Goal: Transaction & Acquisition: Book appointment/travel/reservation

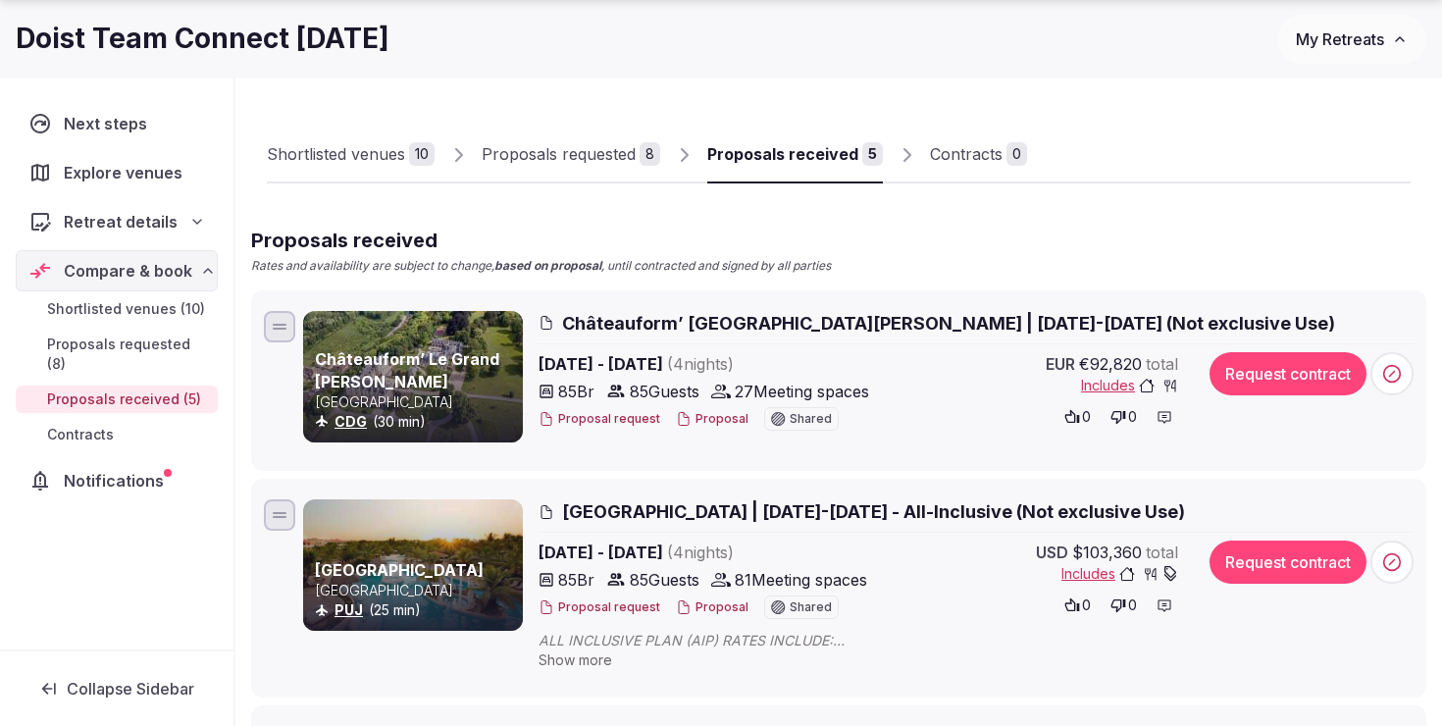
scroll to position [86, 0]
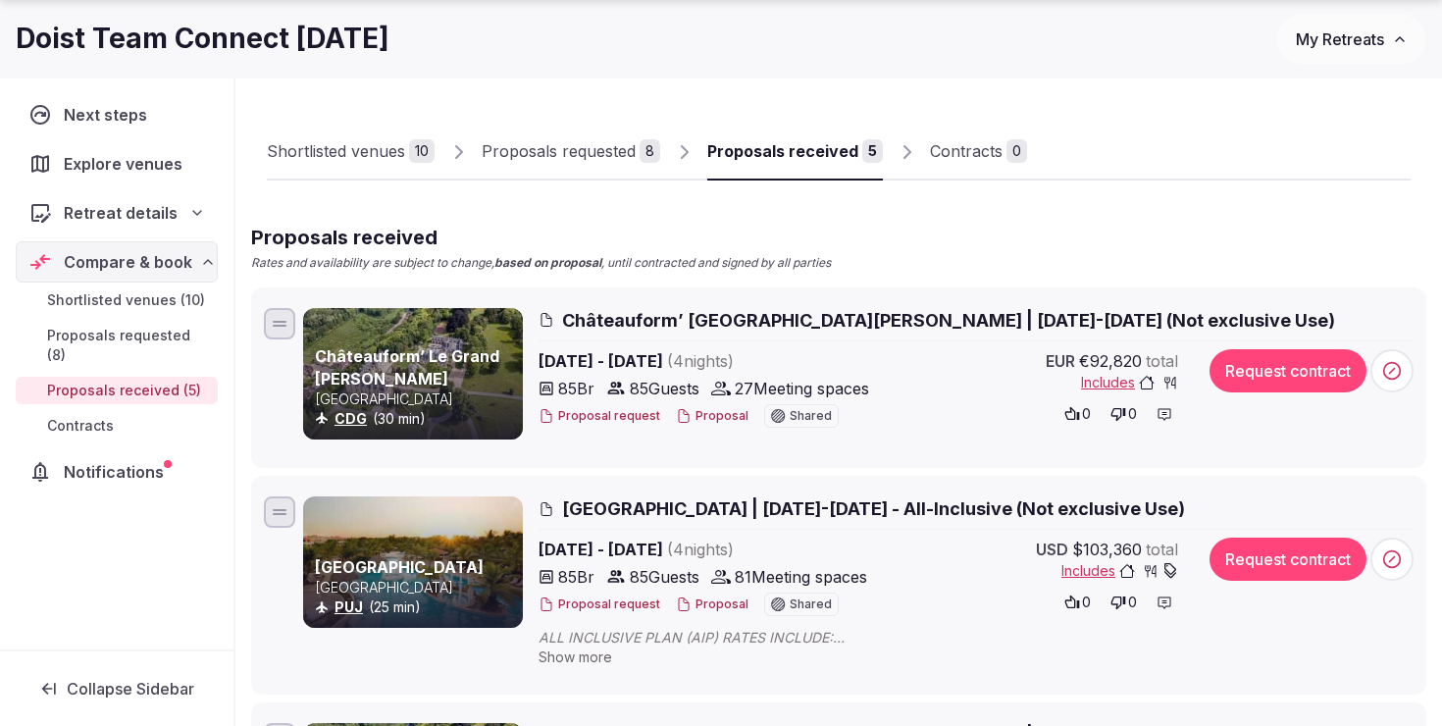
click at [388, 141] on div "Shortlisted venues" at bounding box center [336, 151] width 138 height 24
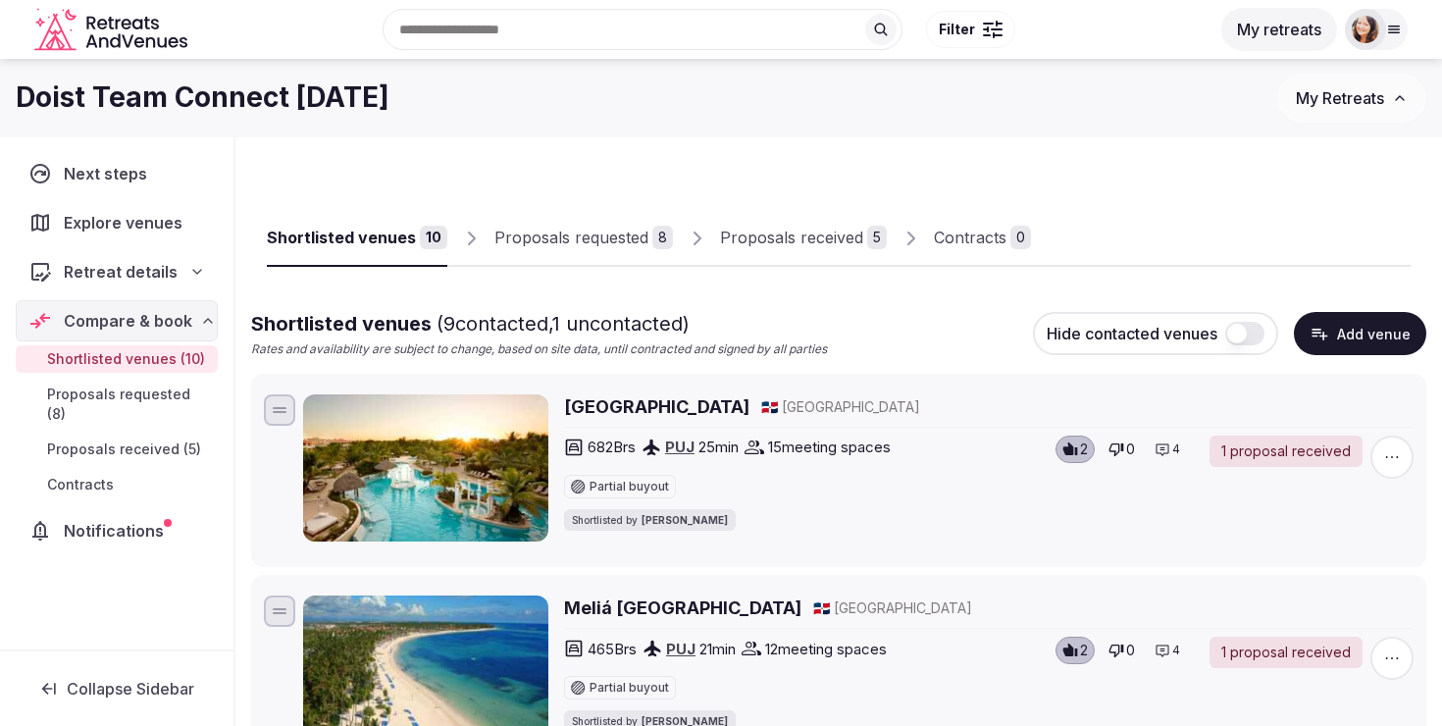
click at [1248, 328] on button "button" at bounding box center [1244, 334] width 39 height 24
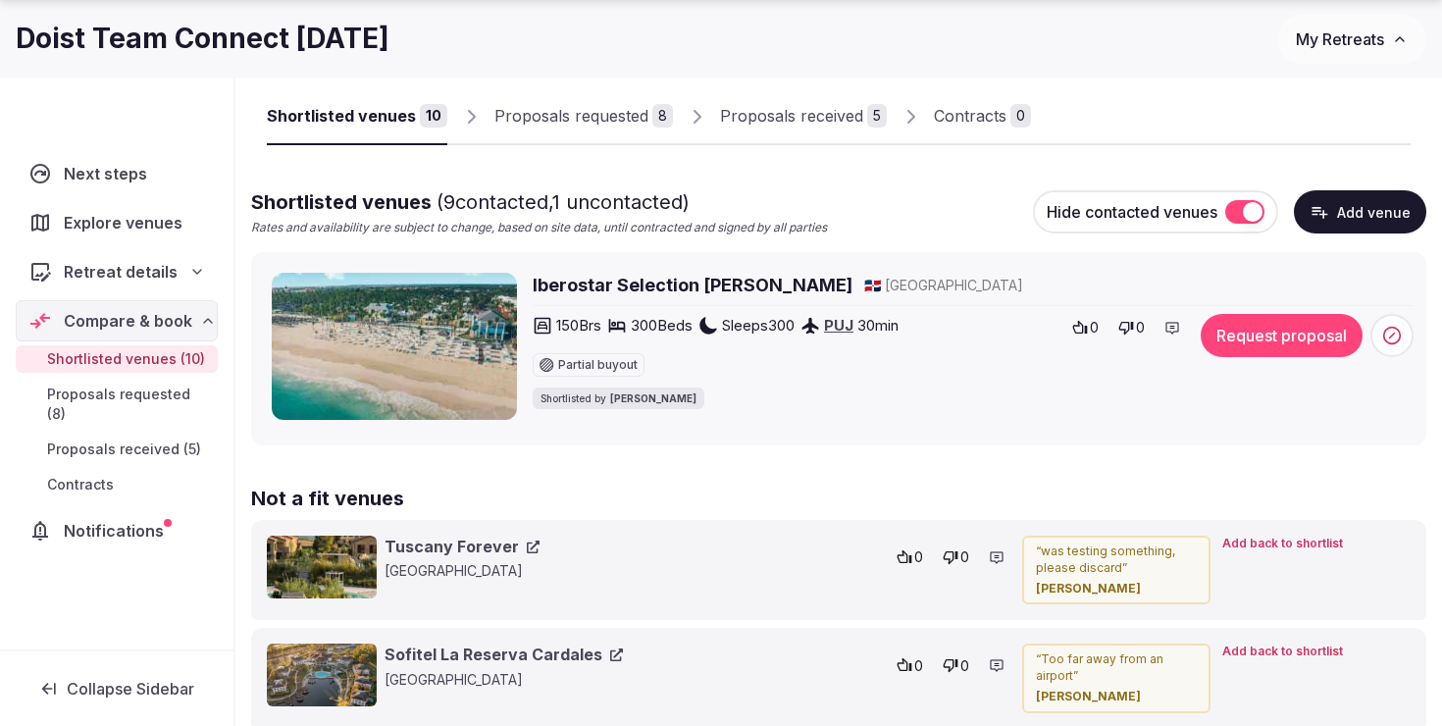
scroll to position [138, 0]
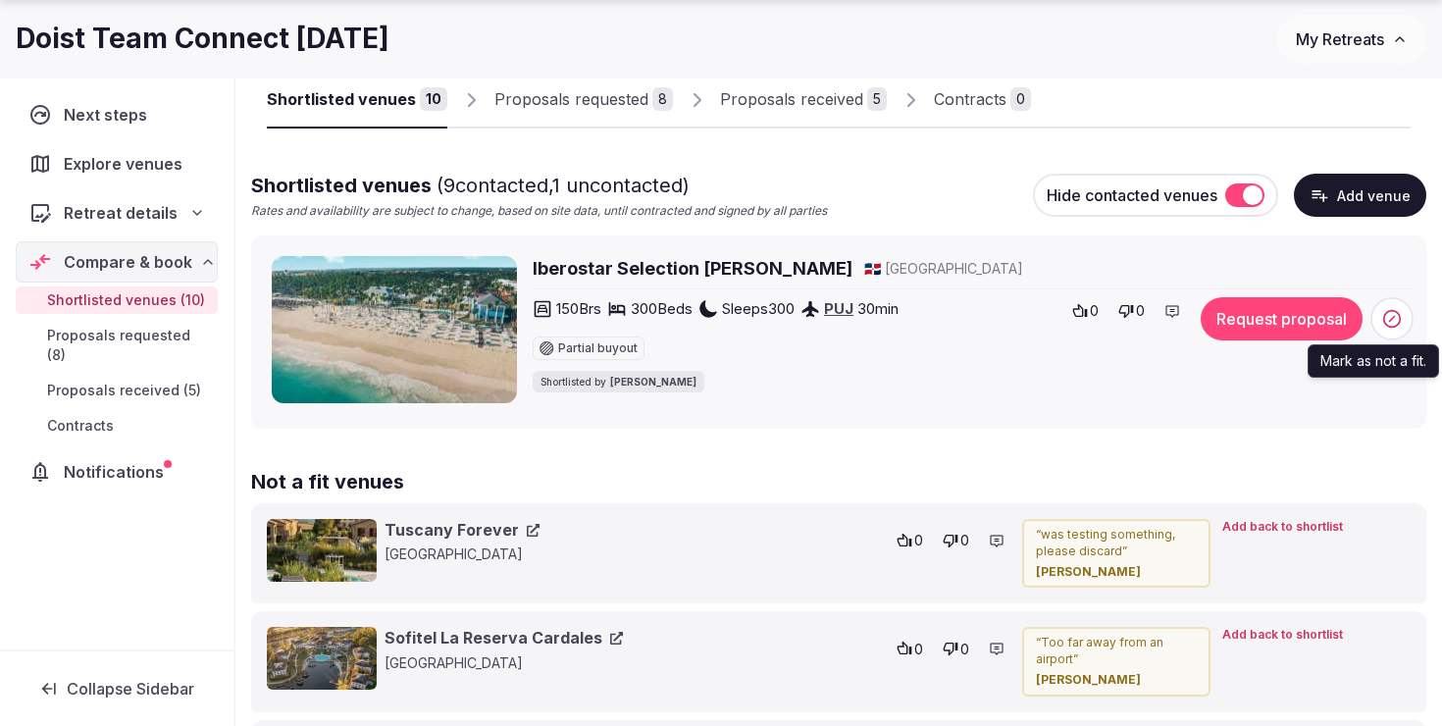
click at [1395, 317] on icon at bounding box center [1392, 319] width 20 height 20
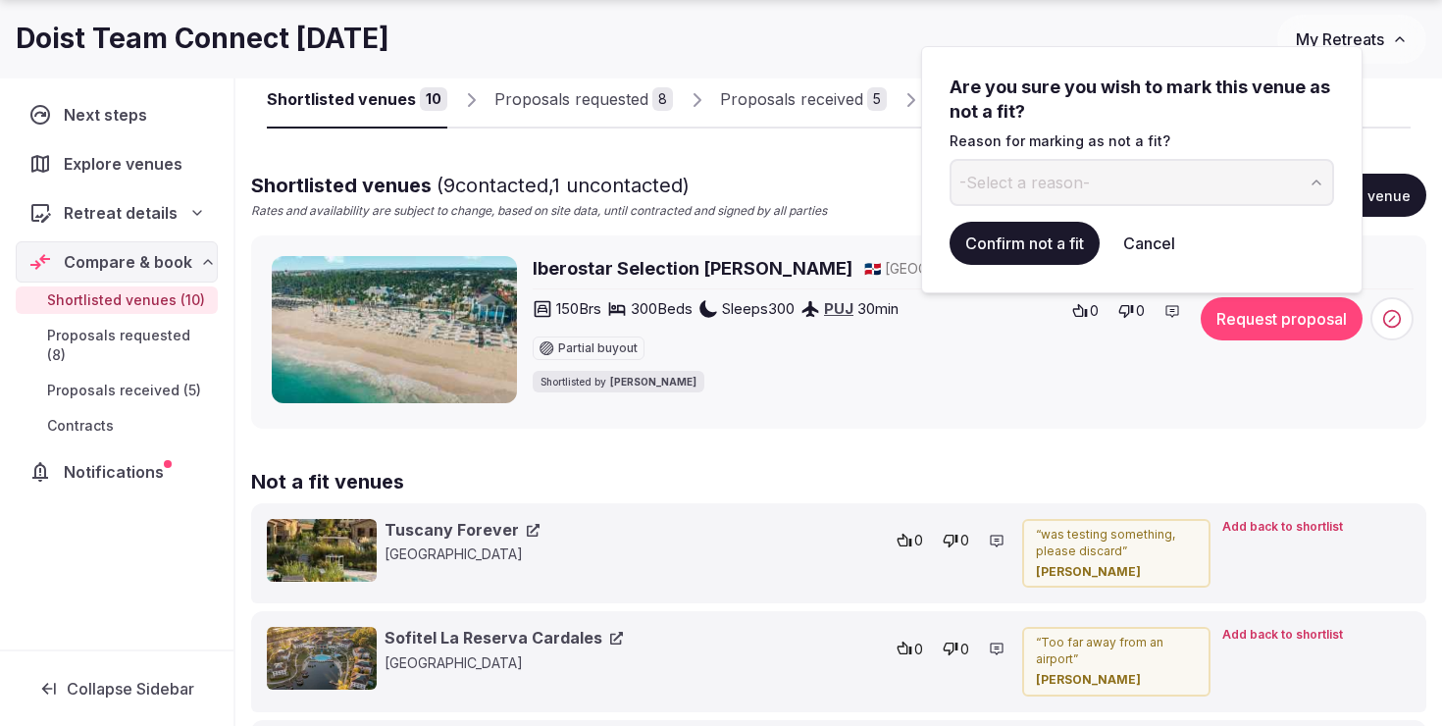
click at [1037, 239] on button "Confirm not a fit" at bounding box center [1025, 243] width 150 height 43
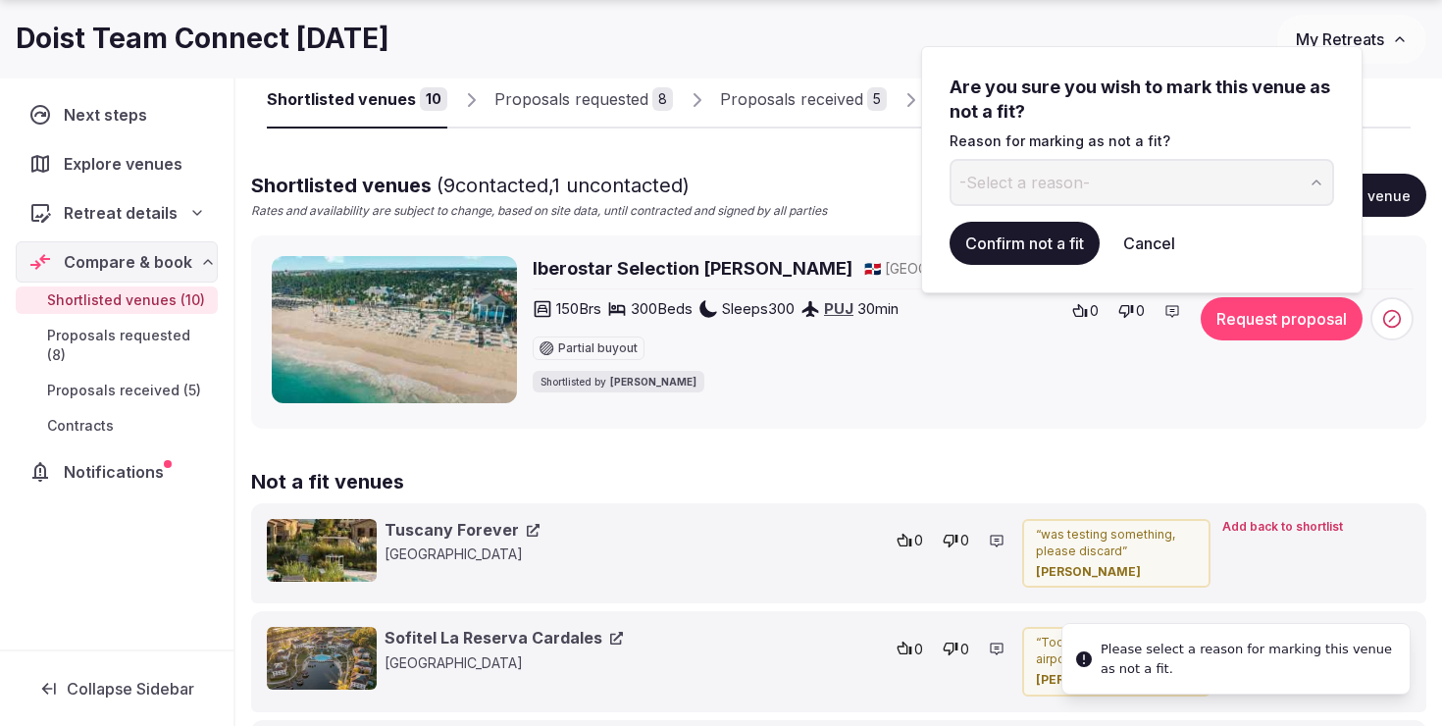
click at [1102, 189] on button "-Select a reason-" at bounding box center [1142, 182] width 385 height 47
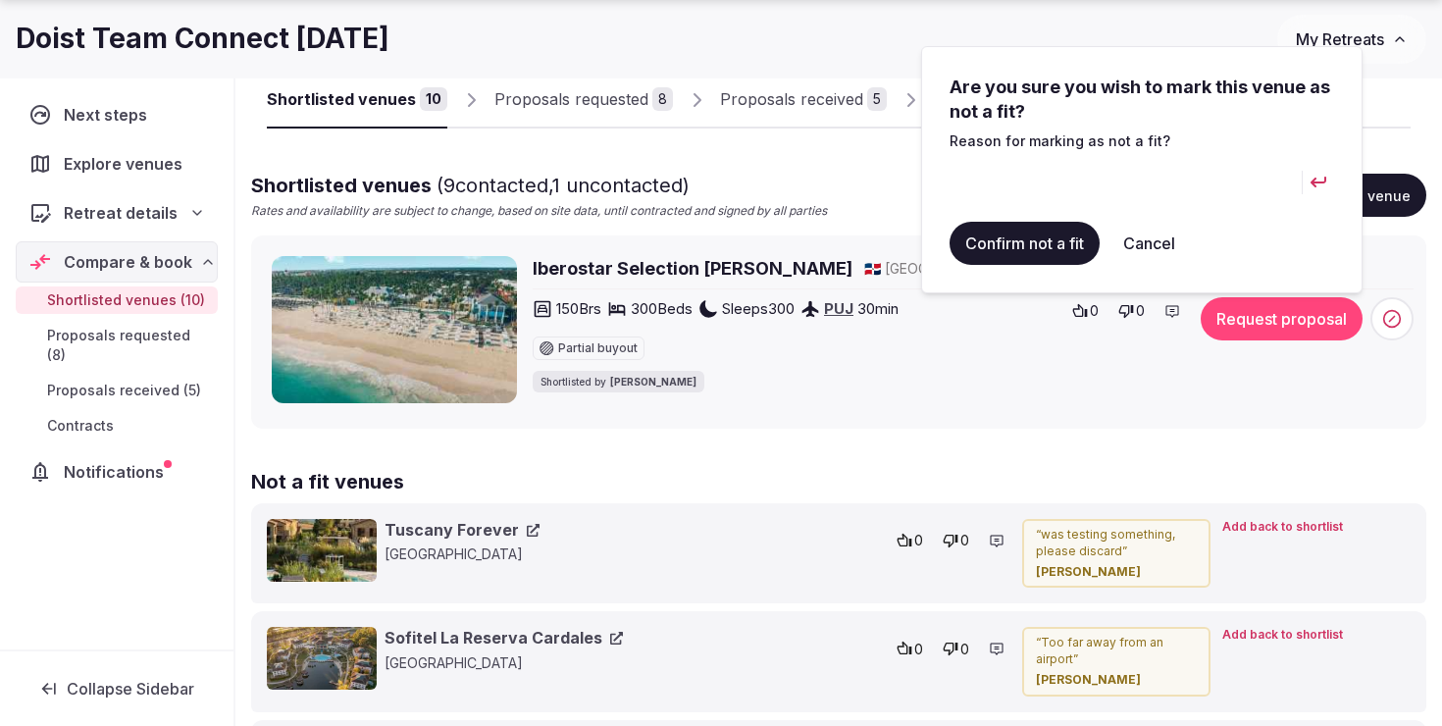
click at [1053, 180] on input at bounding box center [1126, 182] width 352 height 47
click at [1068, 239] on button "Confirm not a fit" at bounding box center [1025, 243] width 150 height 43
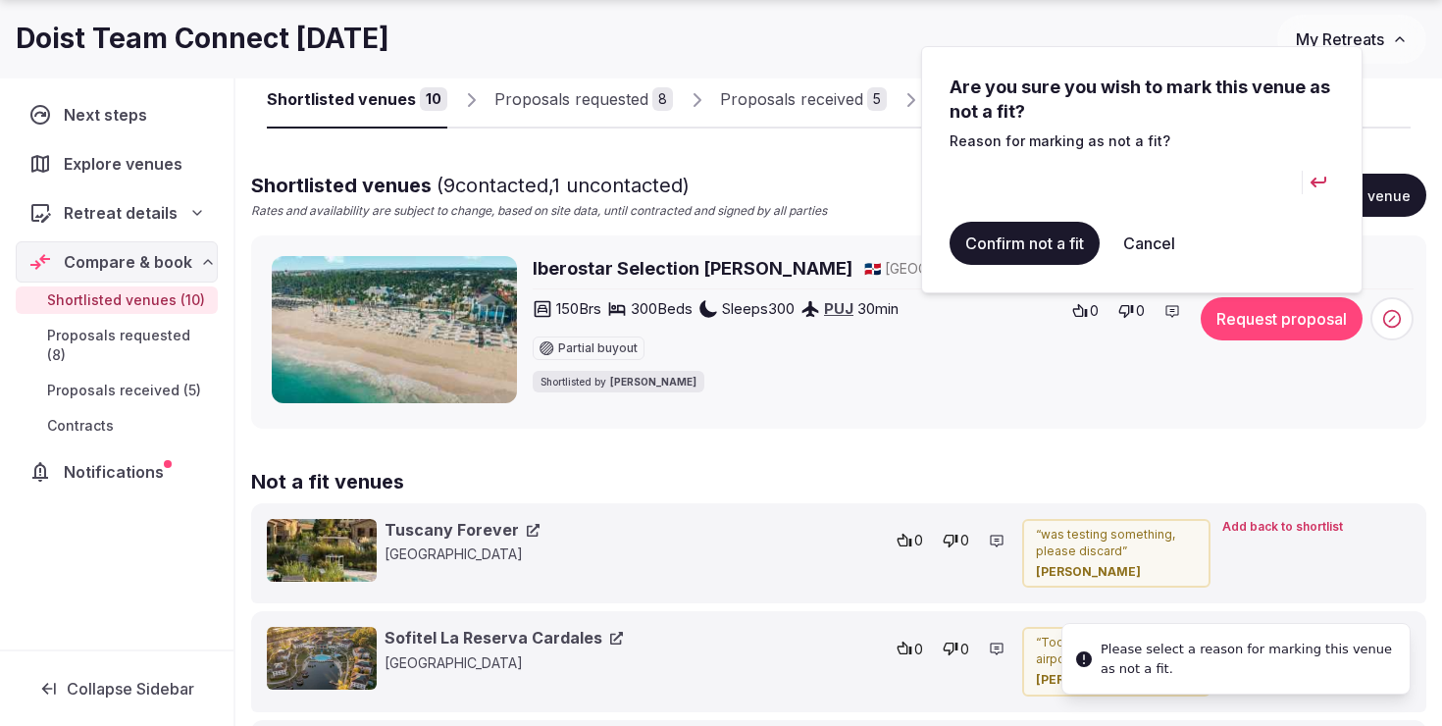
click at [1163, 242] on button "Cancel" at bounding box center [1149, 243] width 83 height 43
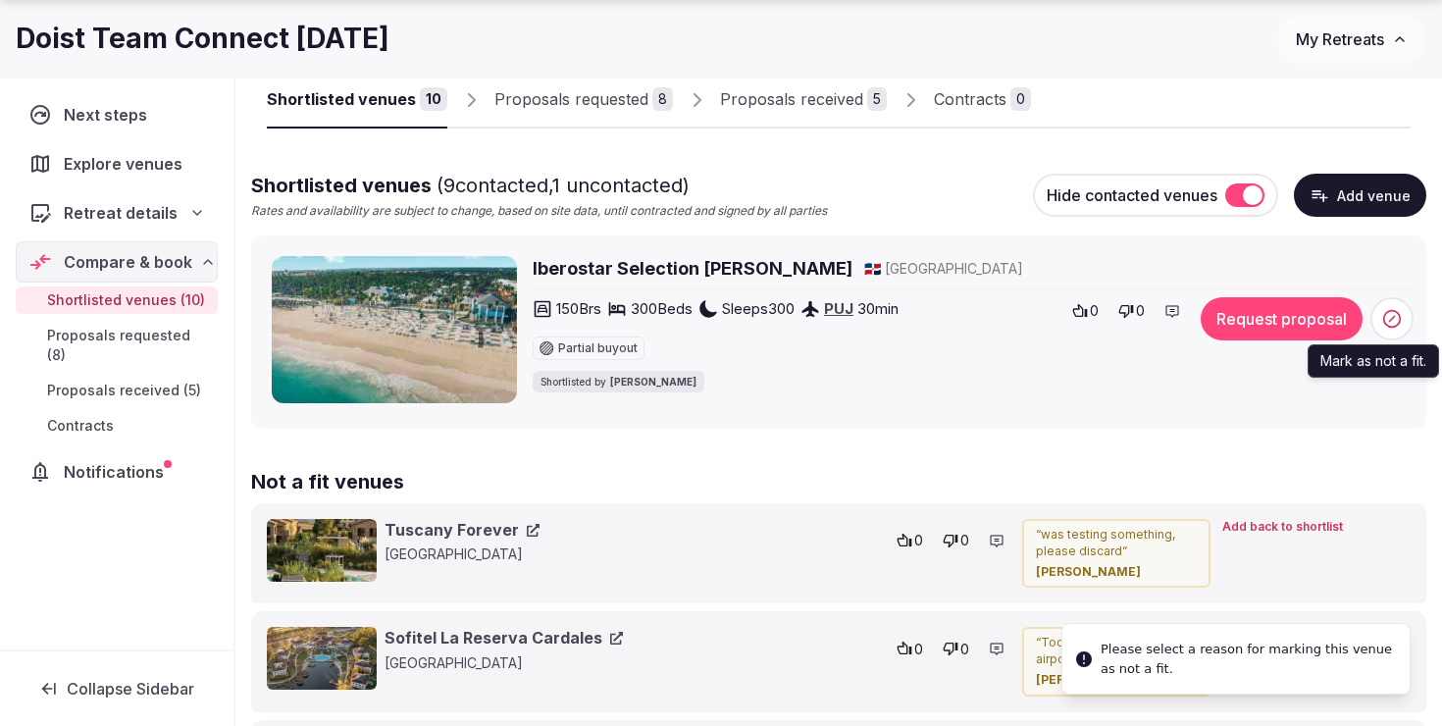
click at [1388, 319] on icon at bounding box center [1392, 319] width 20 height 20
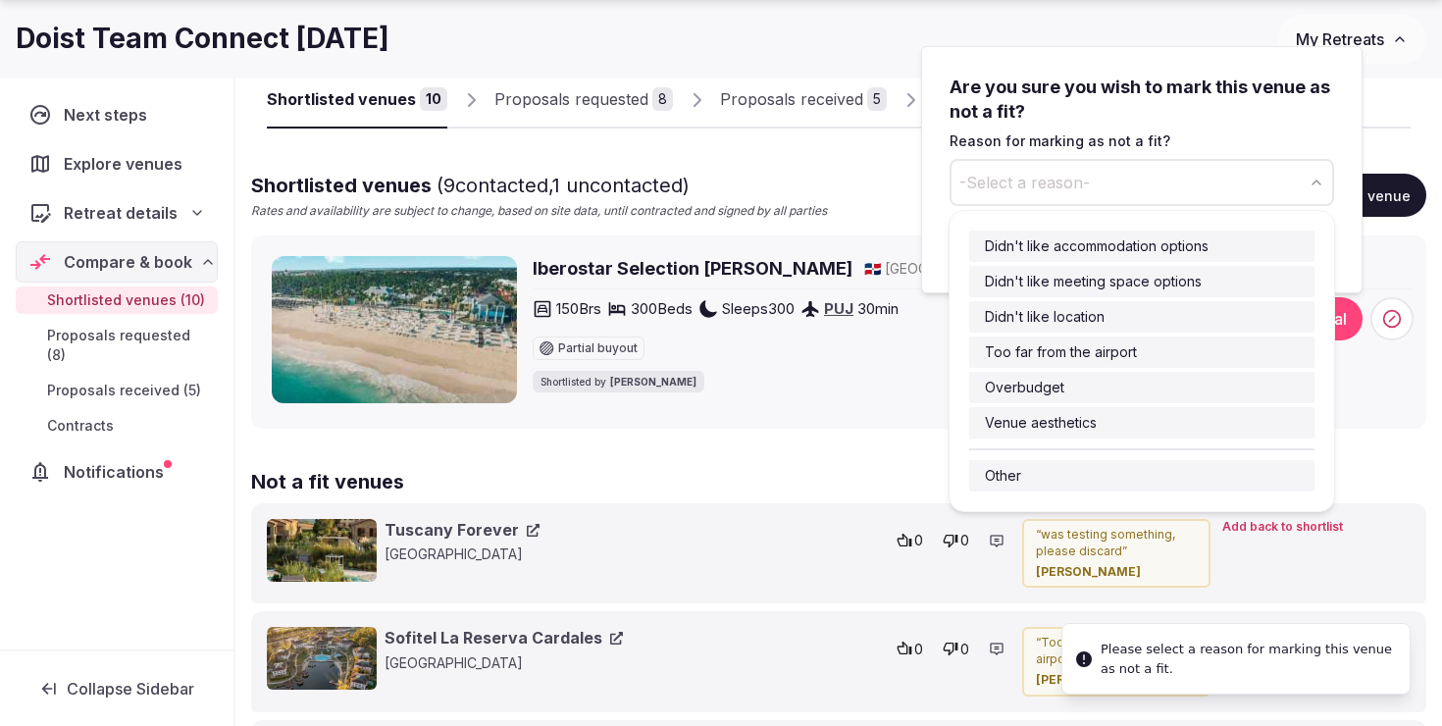
click at [1161, 178] on button "-Select a reason-" at bounding box center [1142, 182] width 385 height 47
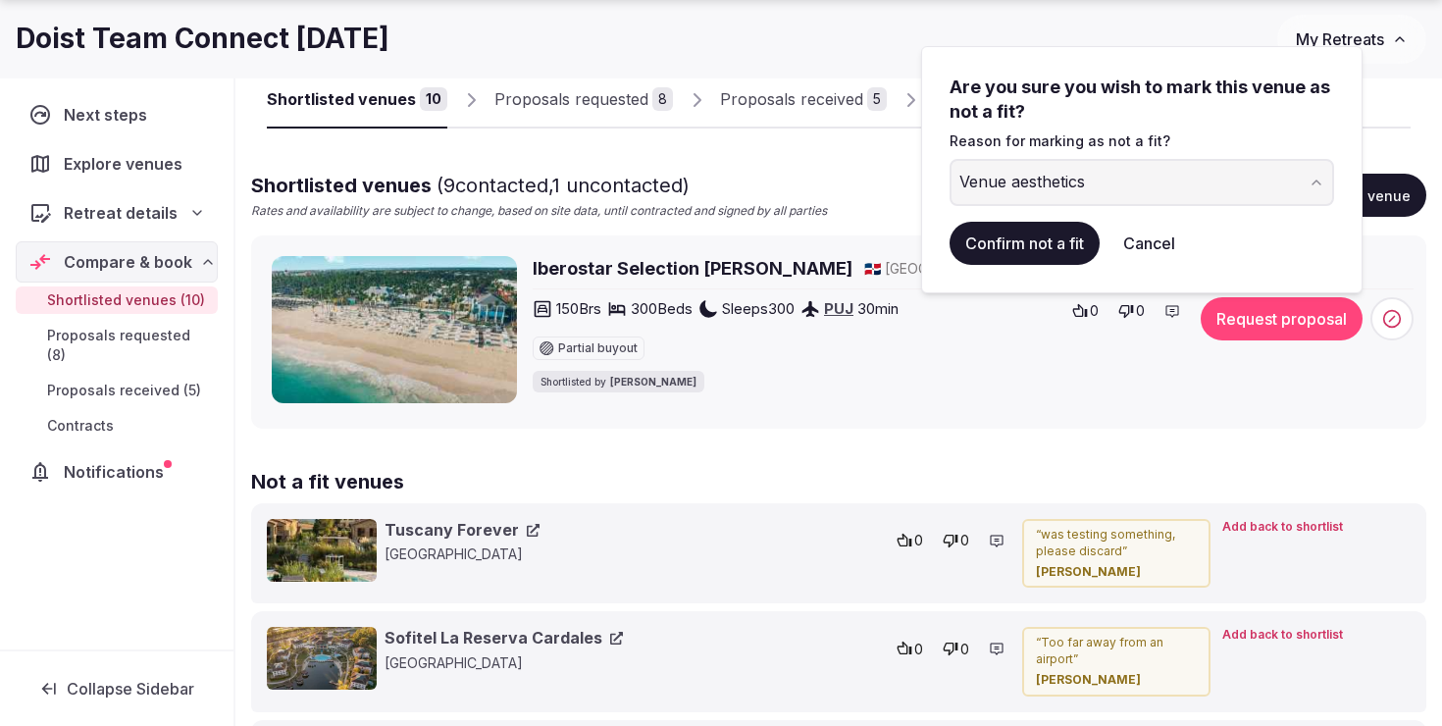
click at [1051, 244] on button "Confirm not a fit" at bounding box center [1025, 243] width 150 height 43
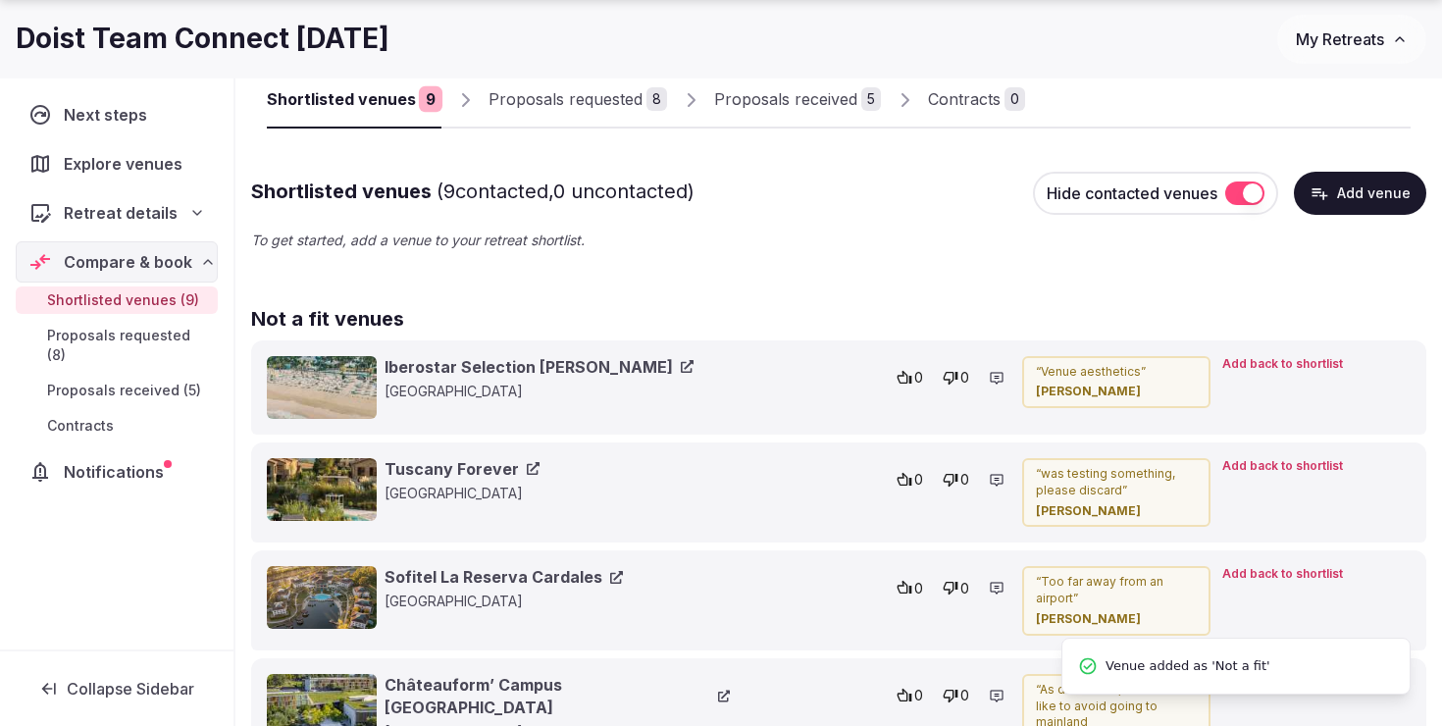
scroll to position [53, 0]
click at [548, 85] on link "Proposals requested 8" at bounding box center [578, 100] width 179 height 57
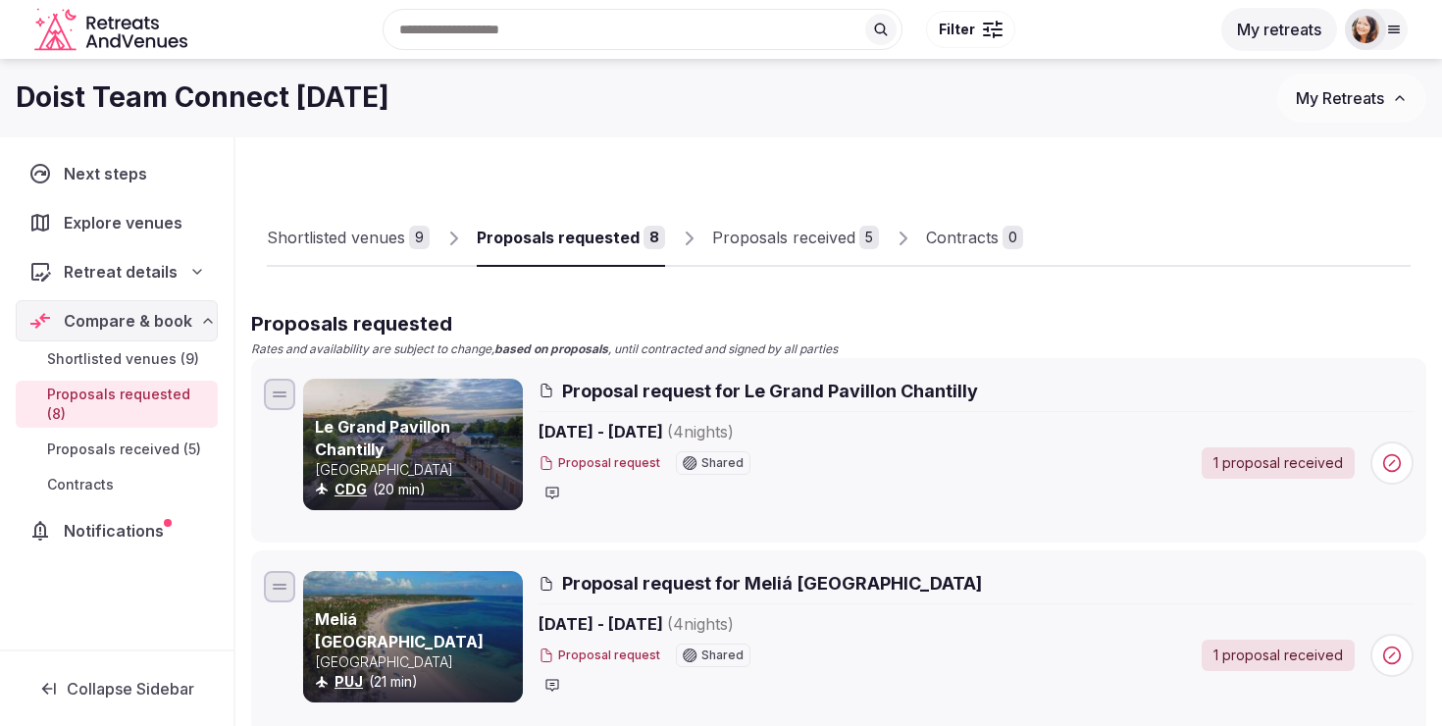
click at [732, 238] on div "Proposals received" at bounding box center [783, 238] width 143 height 24
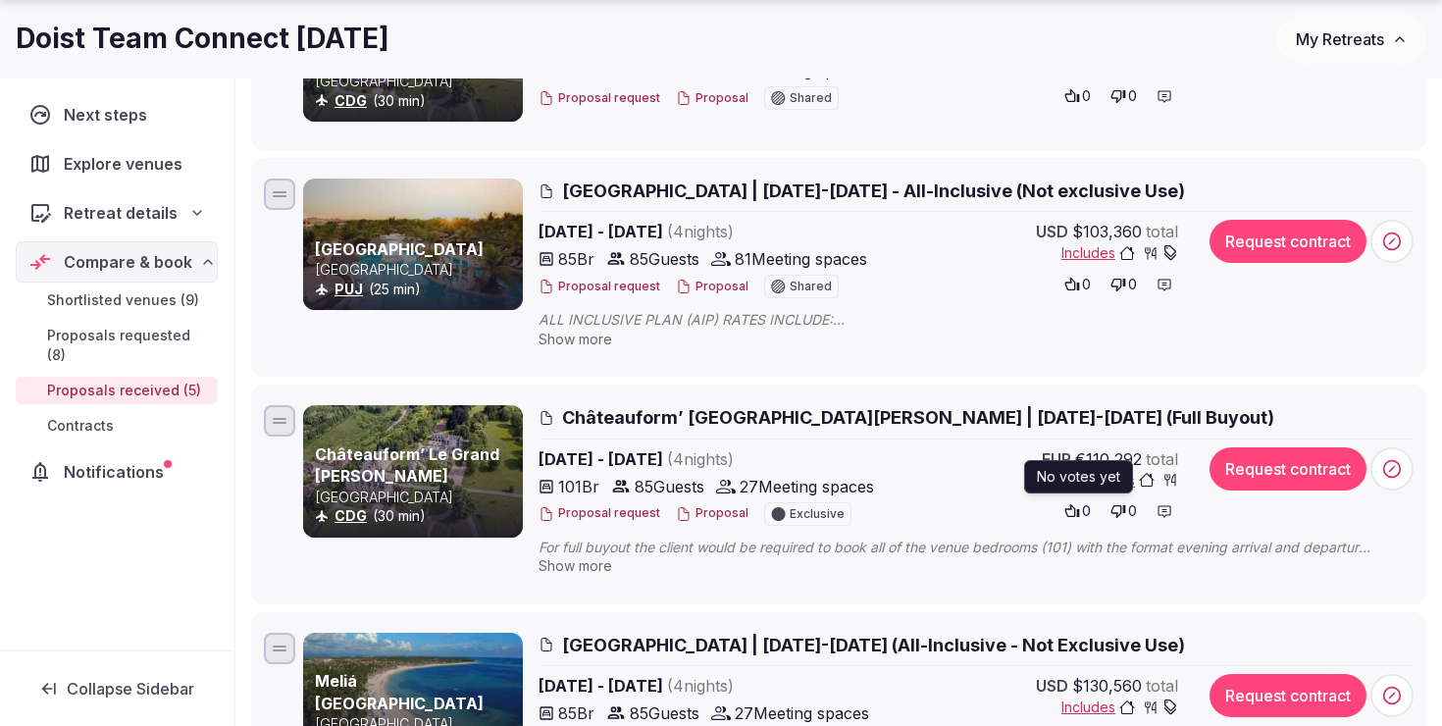
scroll to position [429, 0]
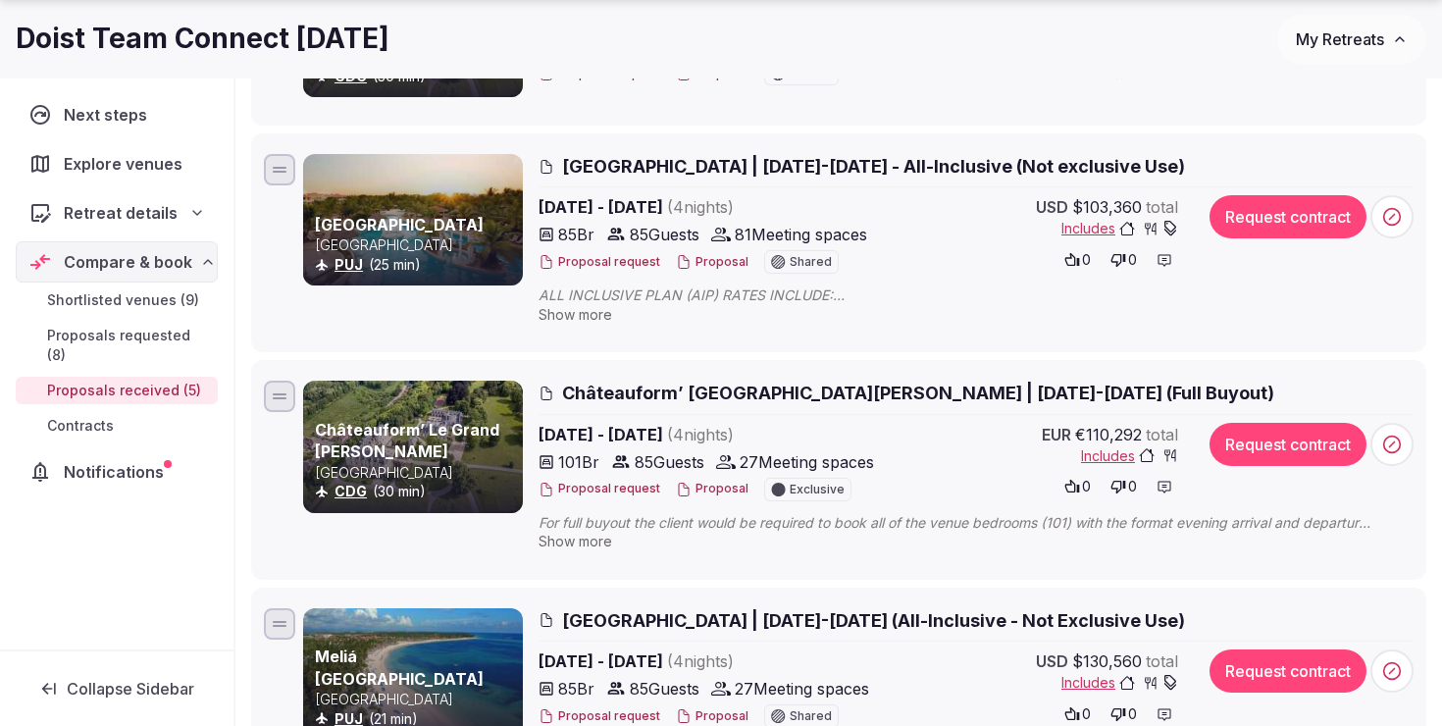
click at [1103, 447] on span "Includes" at bounding box center [1129, 456] width 97 height 20
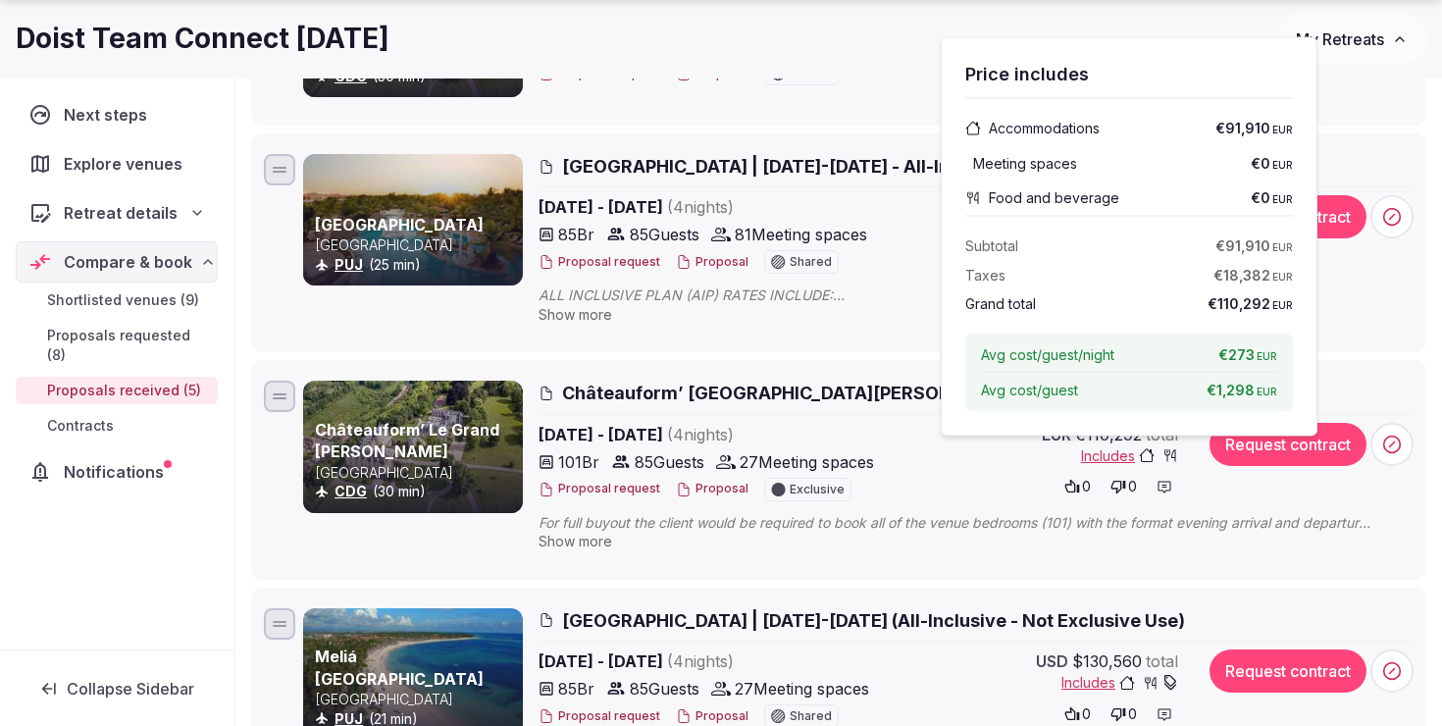
click at [906, 499] on div "0 0" at bounding box center [1039, 486] width 279 height 27
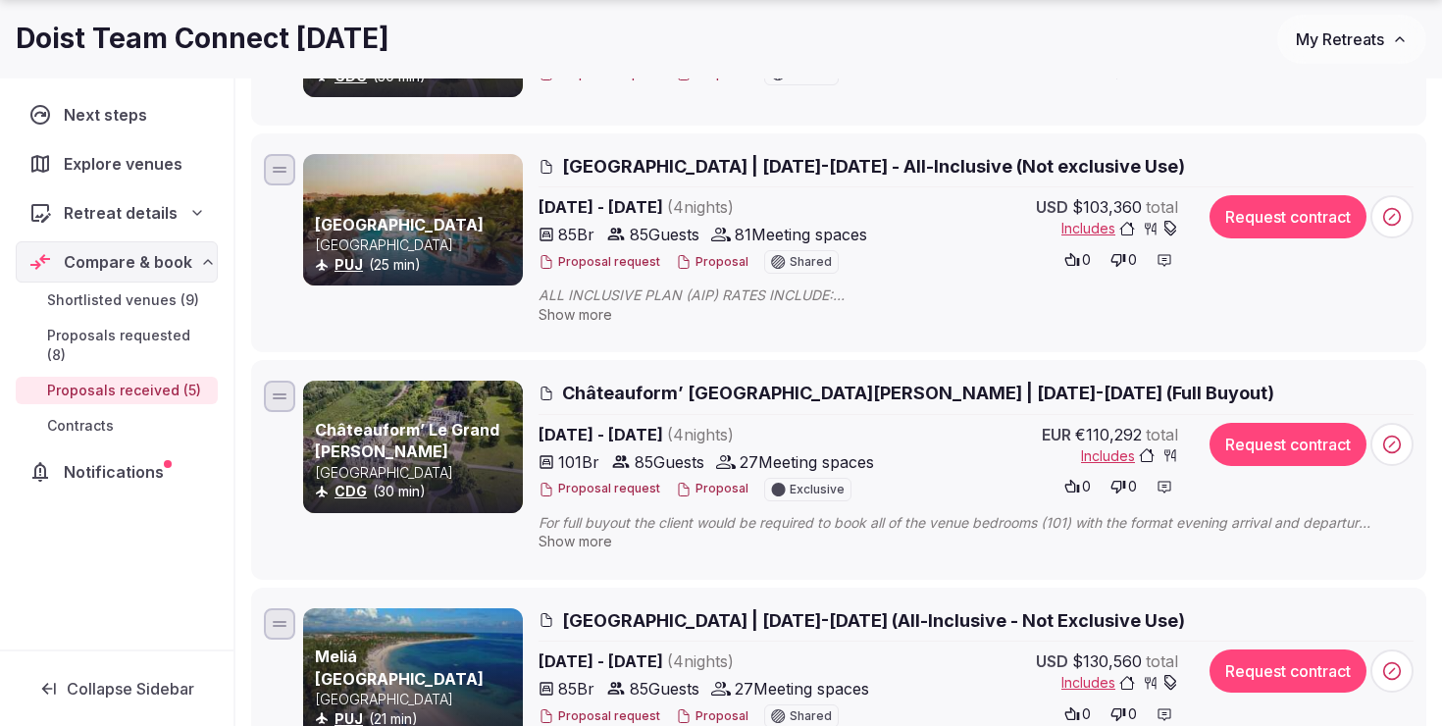
click at [595, 485] on button "Proposal request" at bounding box center [600, 489] width 122 height 17
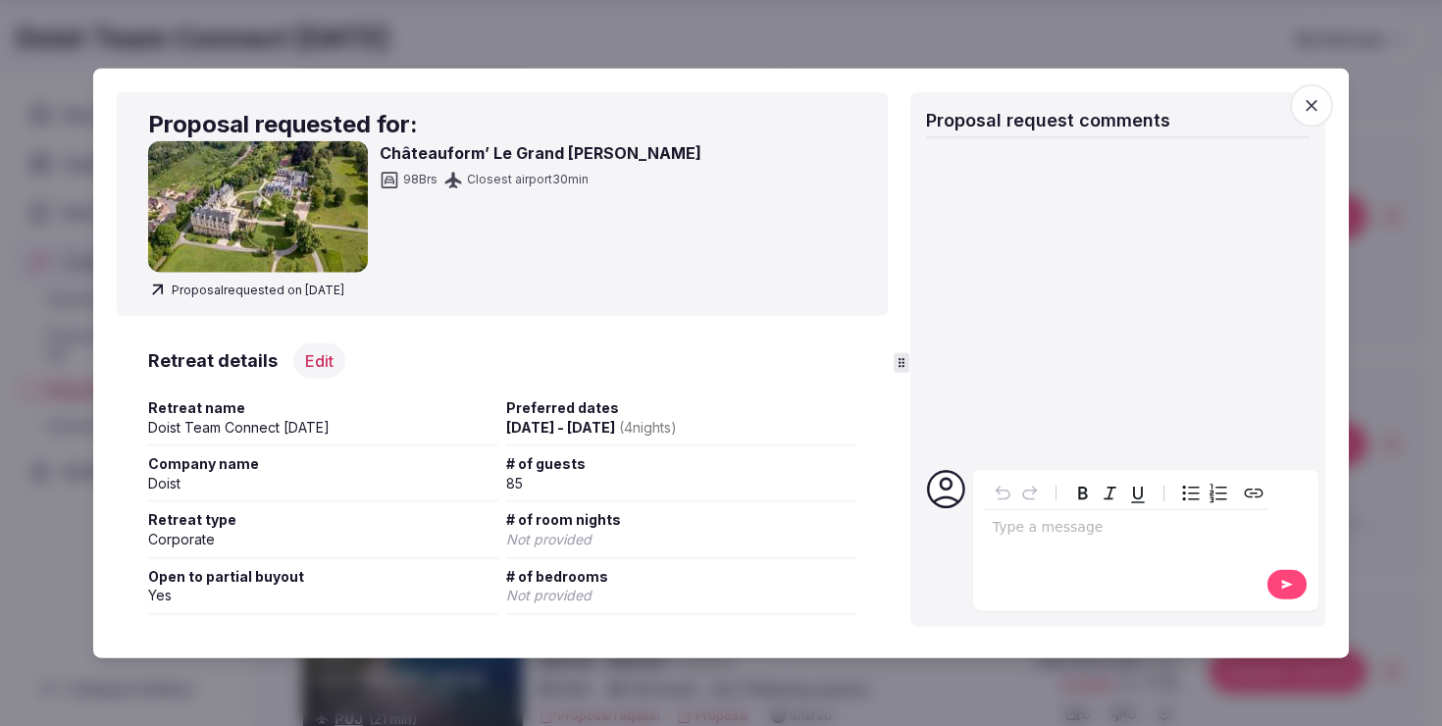
click at [451, 679] on div at bounding box center [721, 363] width 1442 height 726
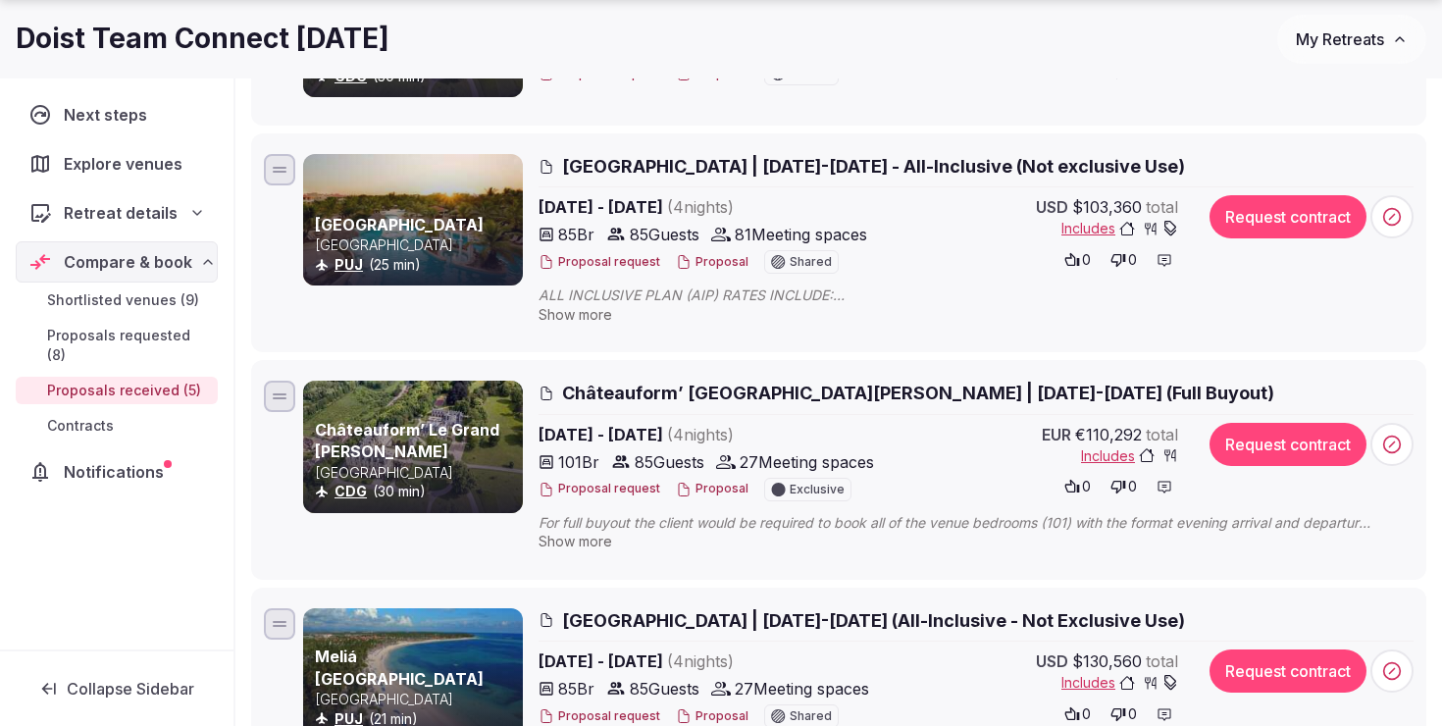
click at [720, 487] on button "Proposal" at bounding box center [712, 489] width 73 height 17
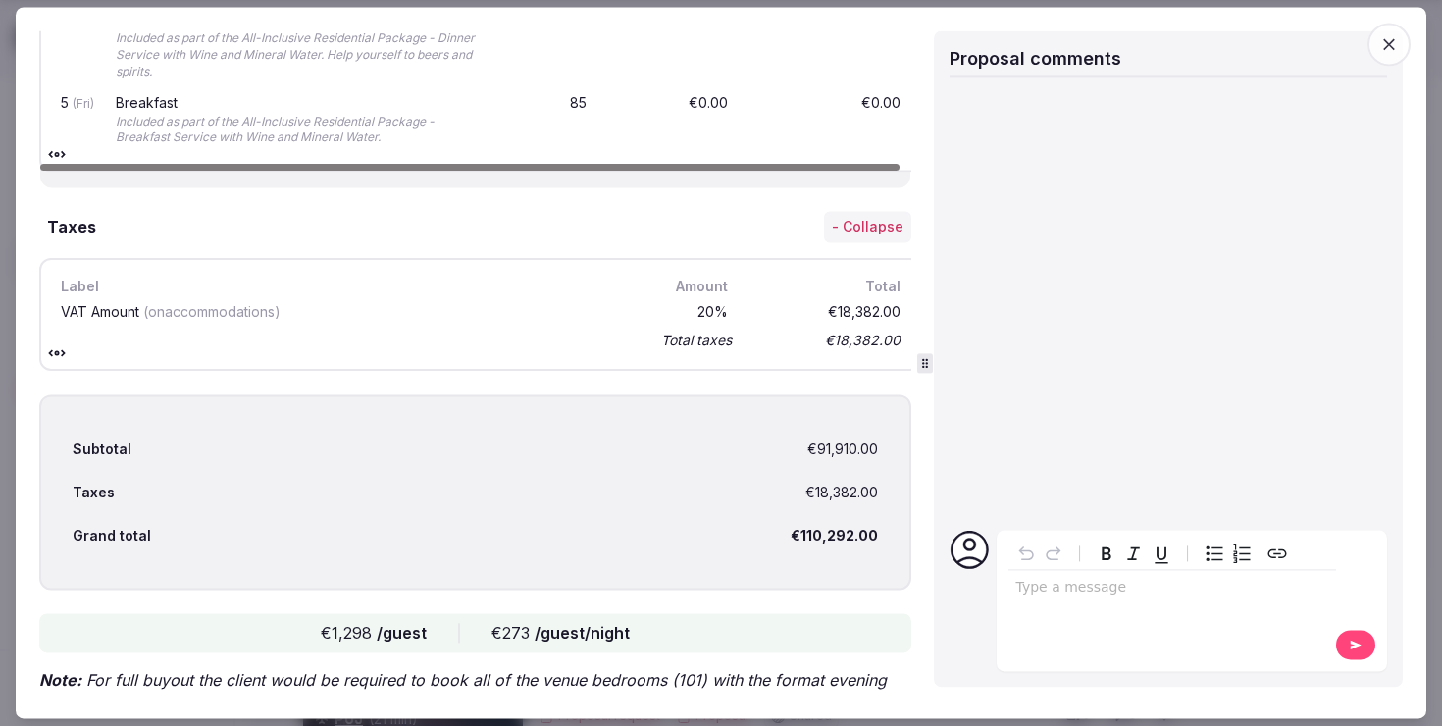
scroll to position [3845, 0]
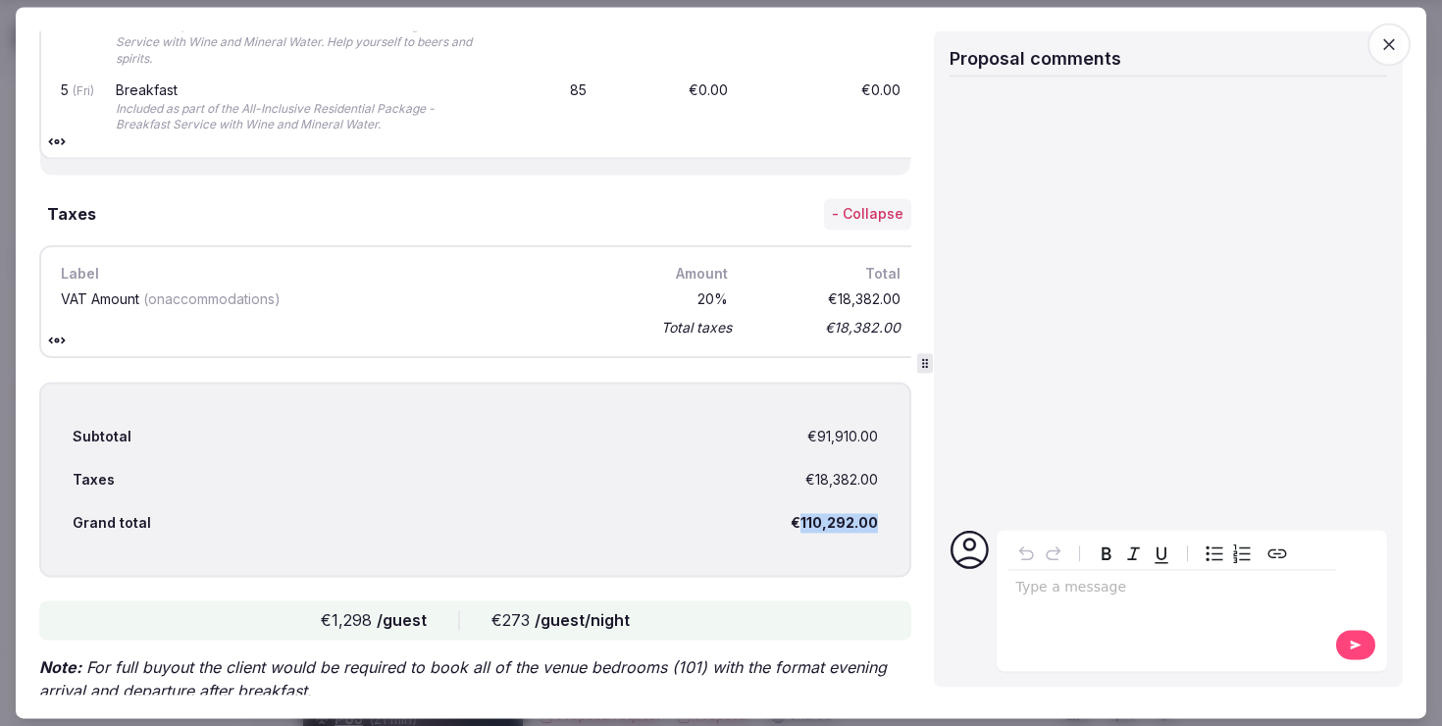
drag, startPoint x: 880, startPoint y: 455, endPoint x: 801, endPoint y: 456, distance: 78.5
click at [801, 456] on div "Subtotal €91,910.00 Taxes €18,382.00 Grand total €110,292.00" at bounding box center [475, 480] width 872 height 195
copy div "110,292.00"
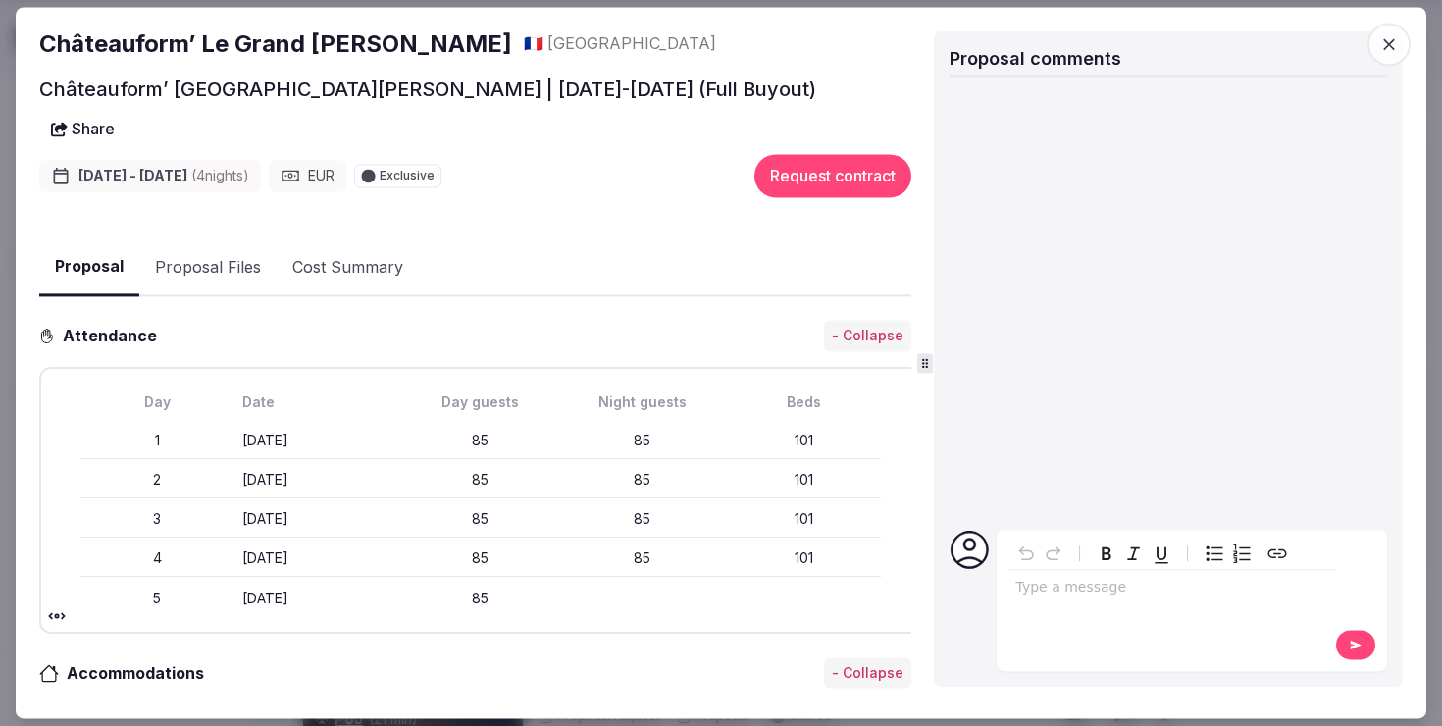
scroll to position [0, 0]
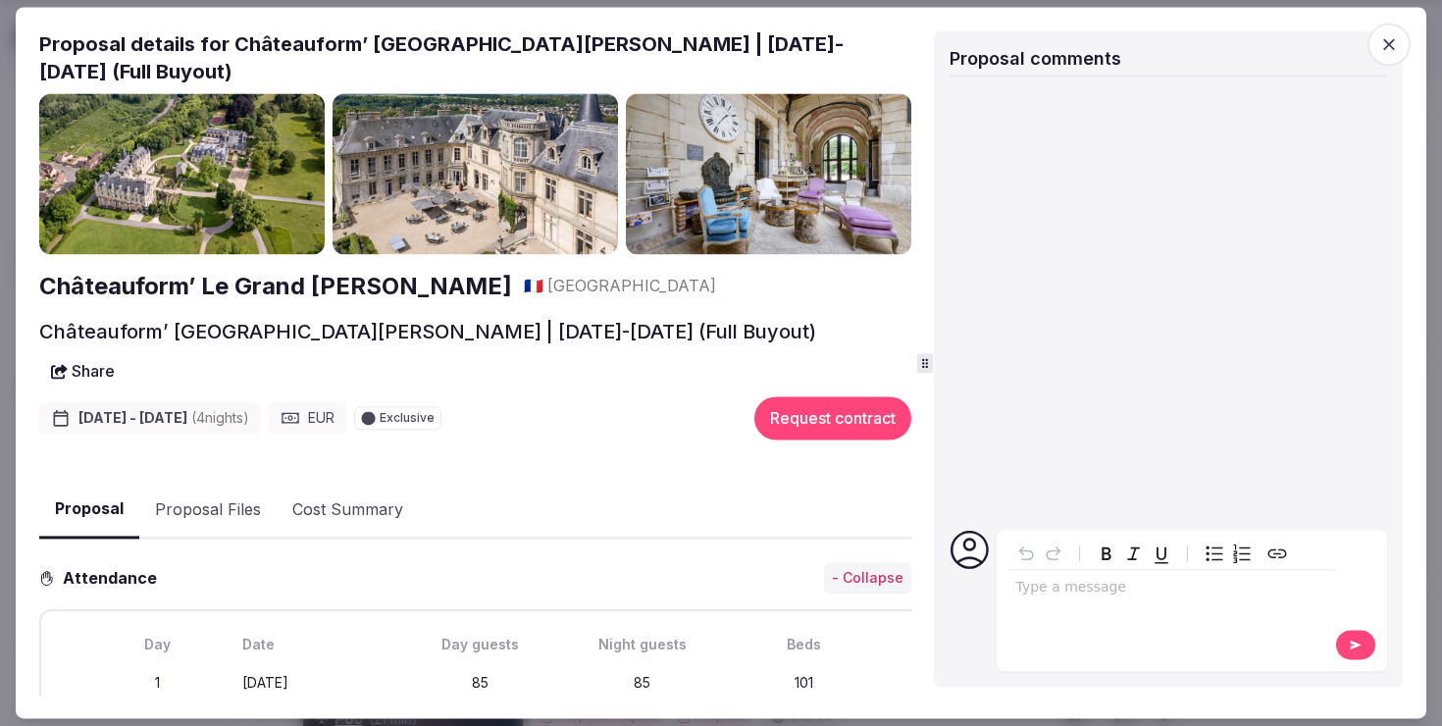
click at [11, 211] on div at bounding box center [721, 363] width 1442 height 726
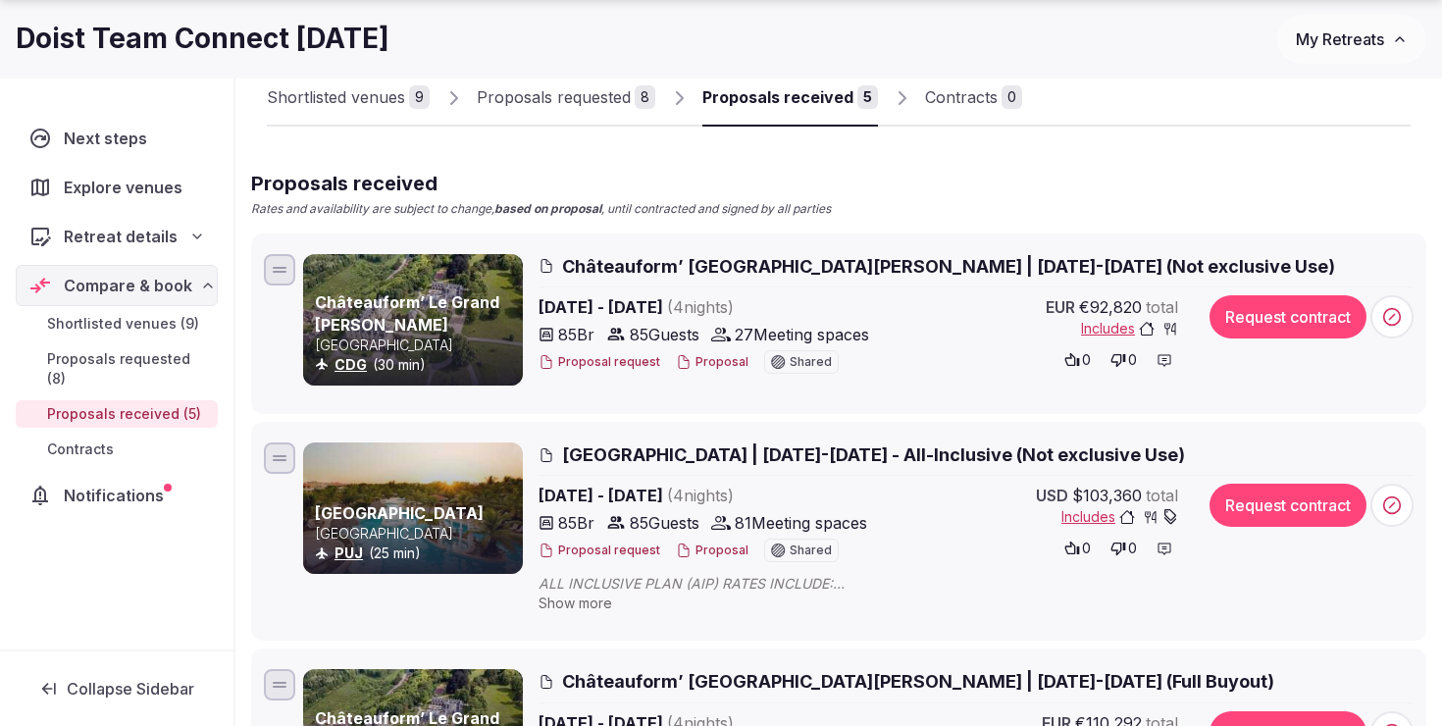
scroll to position [399, 0]
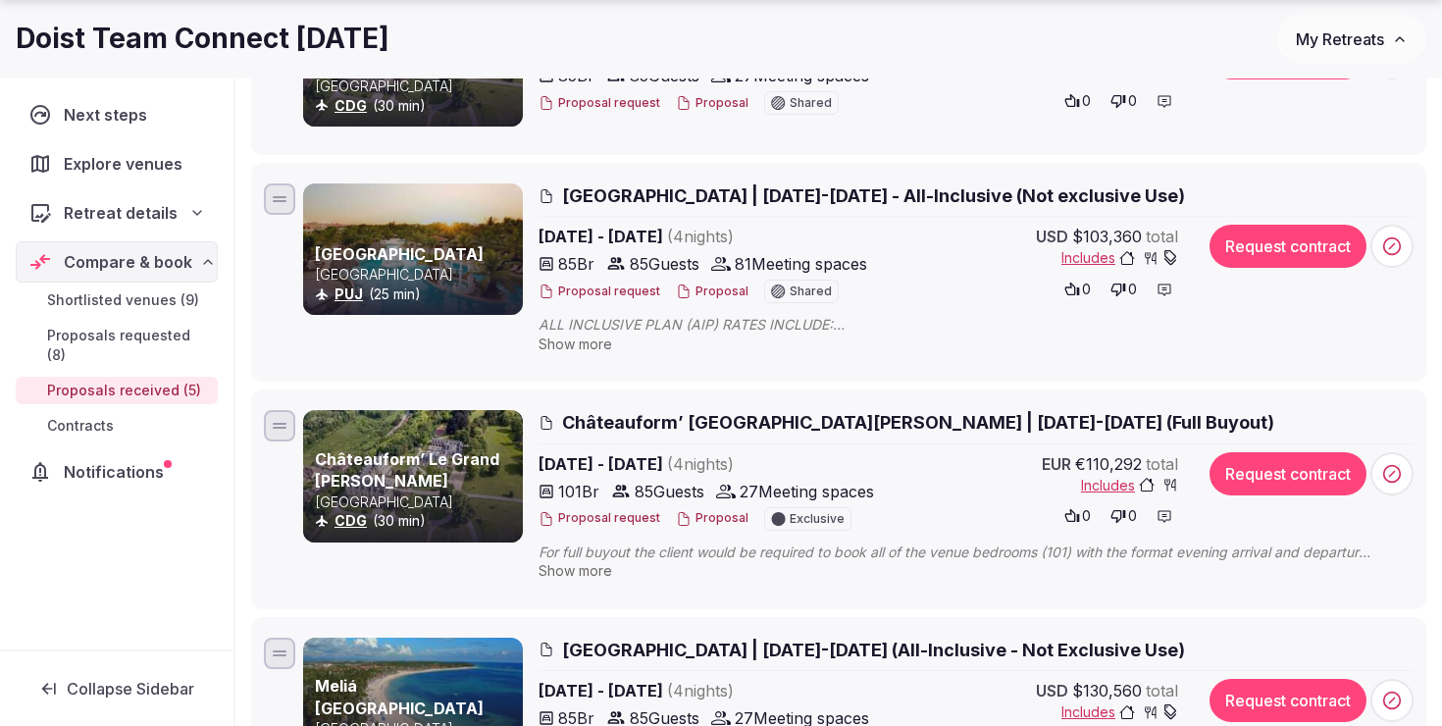
click at [1114, 482] on span "Includes" at bounding box center [1129, 486] width 97 height 20
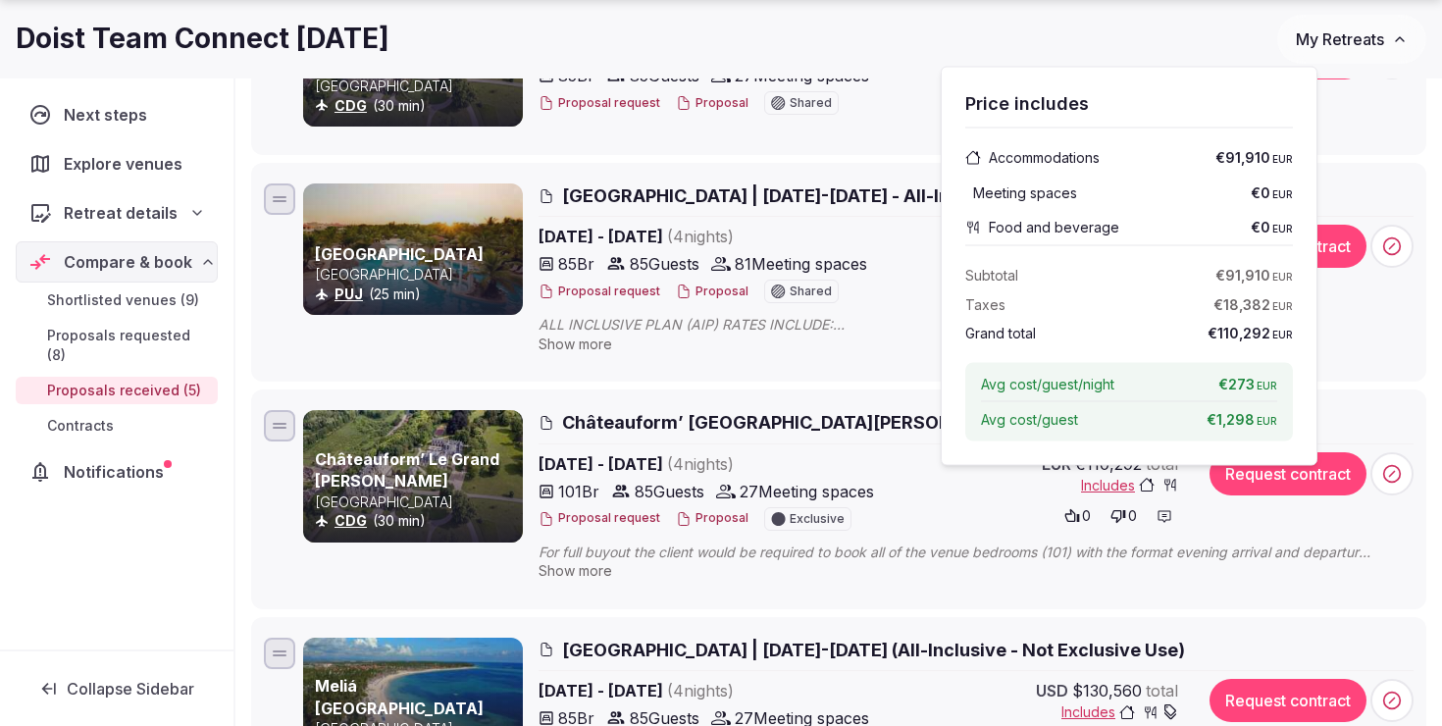
click at [863, 513] on div "Proposal request Proposal Exclusive" at bounding box center [711, 519] width 345 height 24
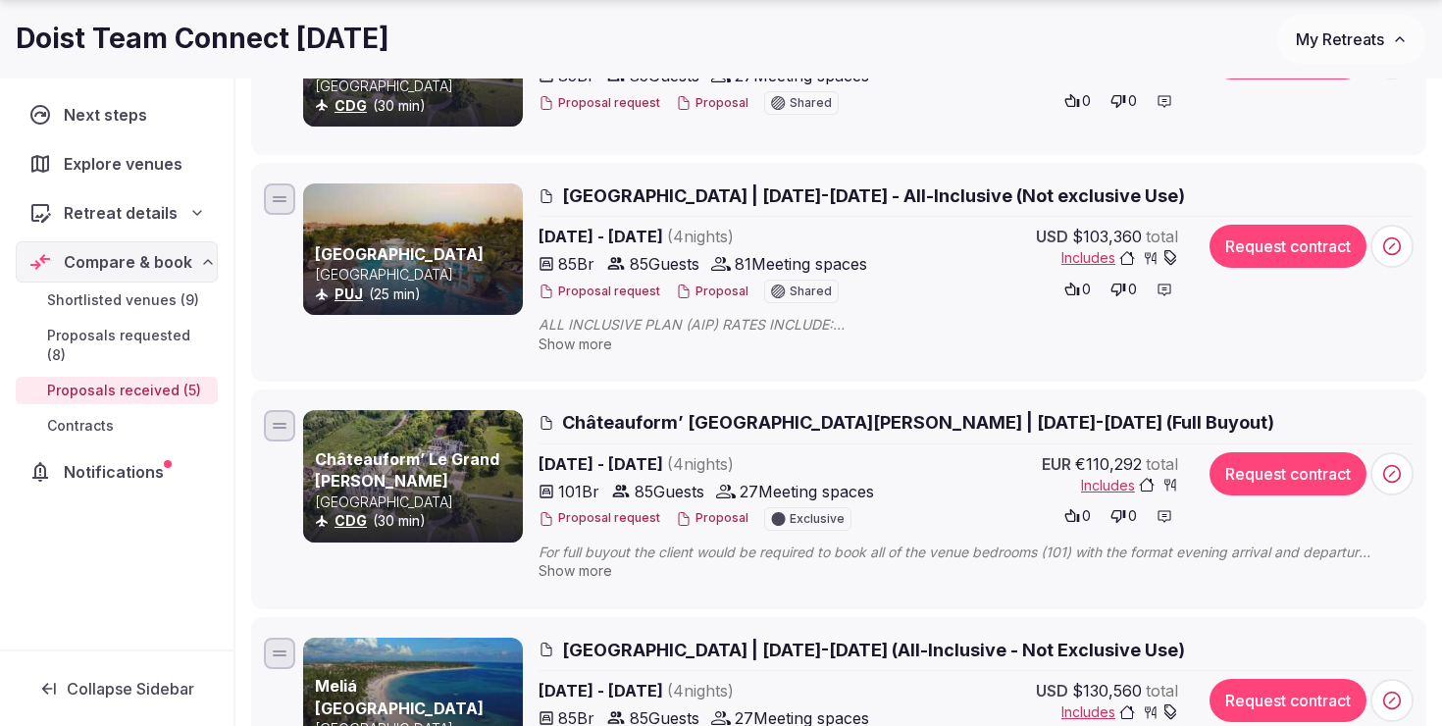
click at [709, 522] on button "Proposal" at bounding box center [712, 518] width 73 height 17
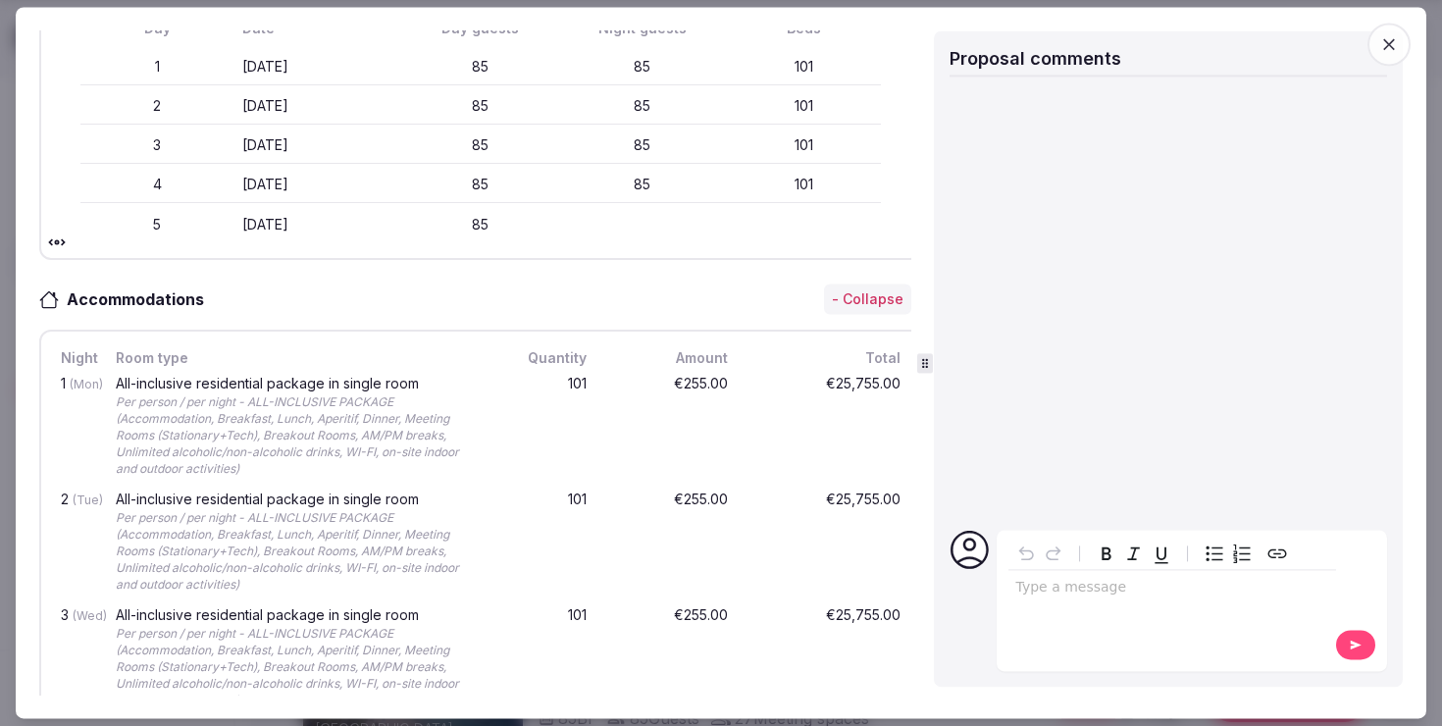
scroll to position [0, 0]
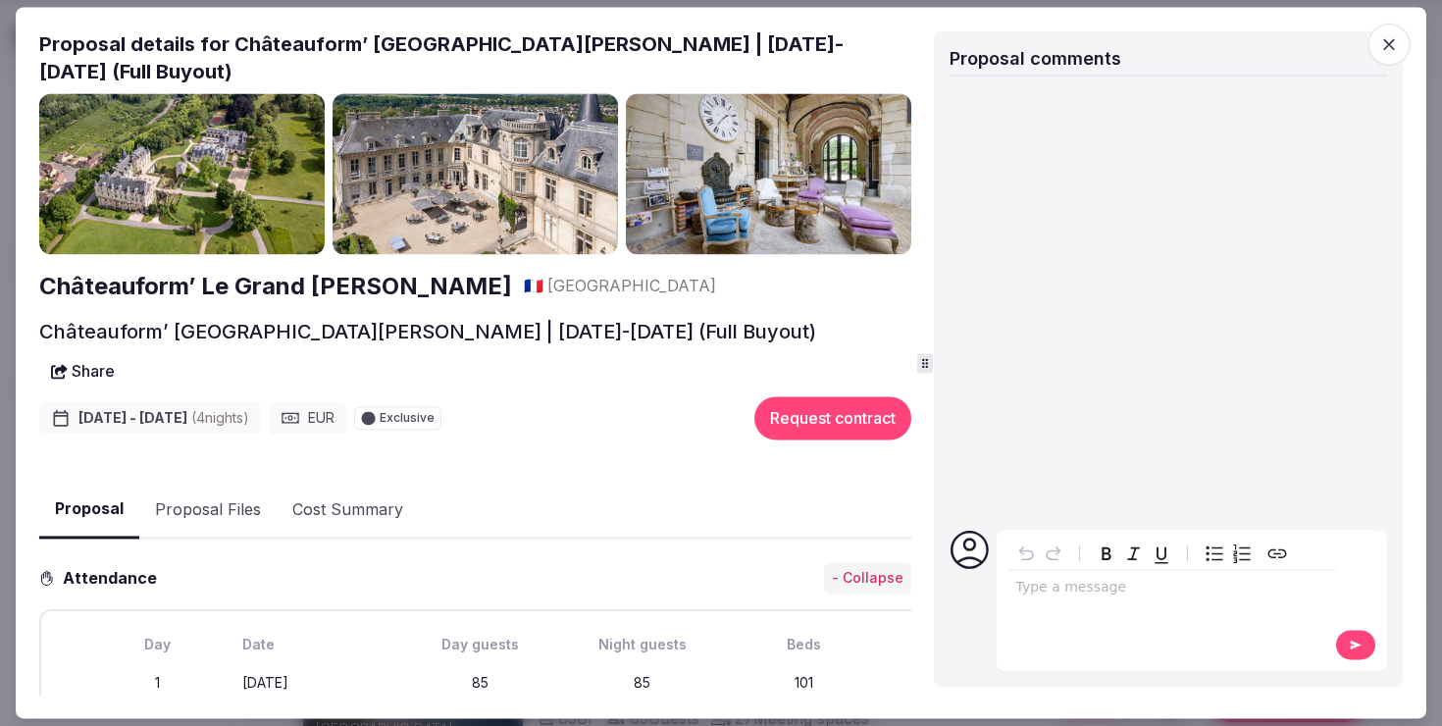
click at [249, 482] on button "Proposal Files" at bounding box center [207, 510] width 137 height 57
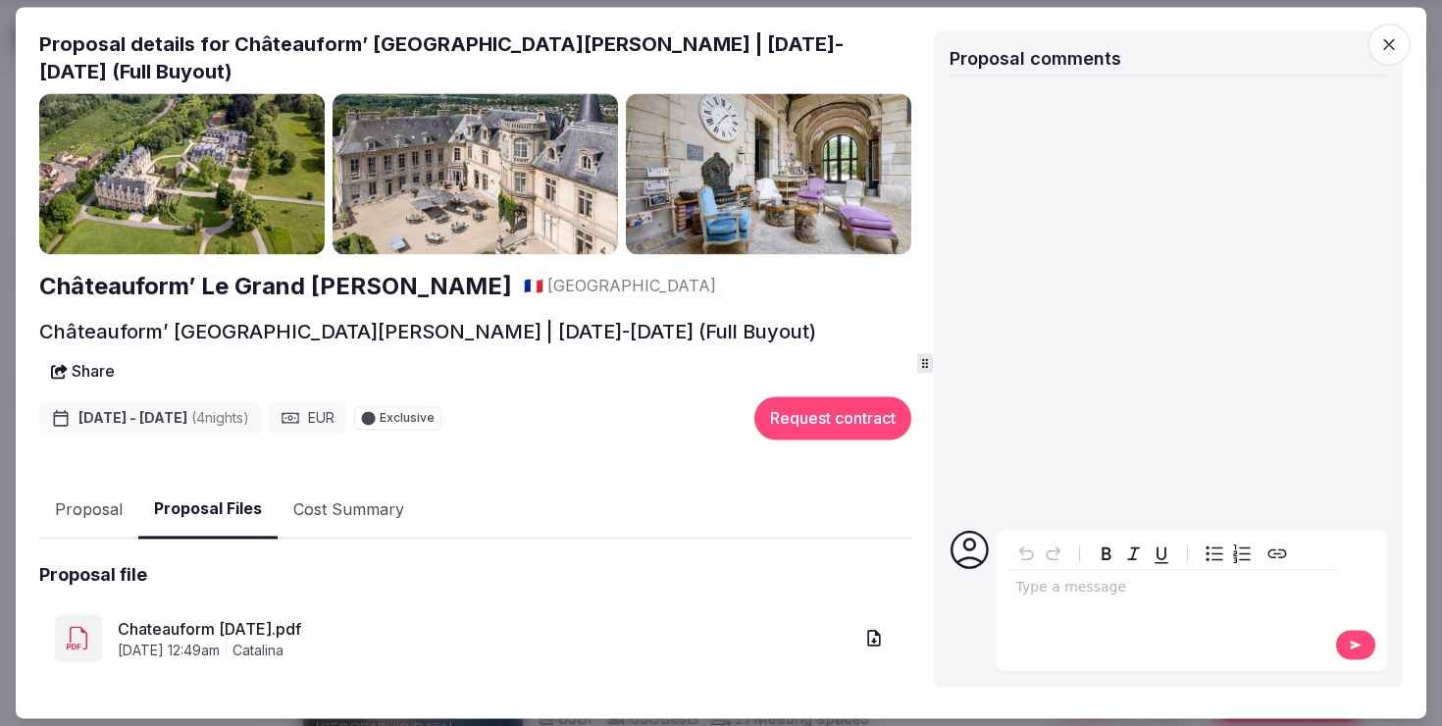
scroll to position [180, 0]
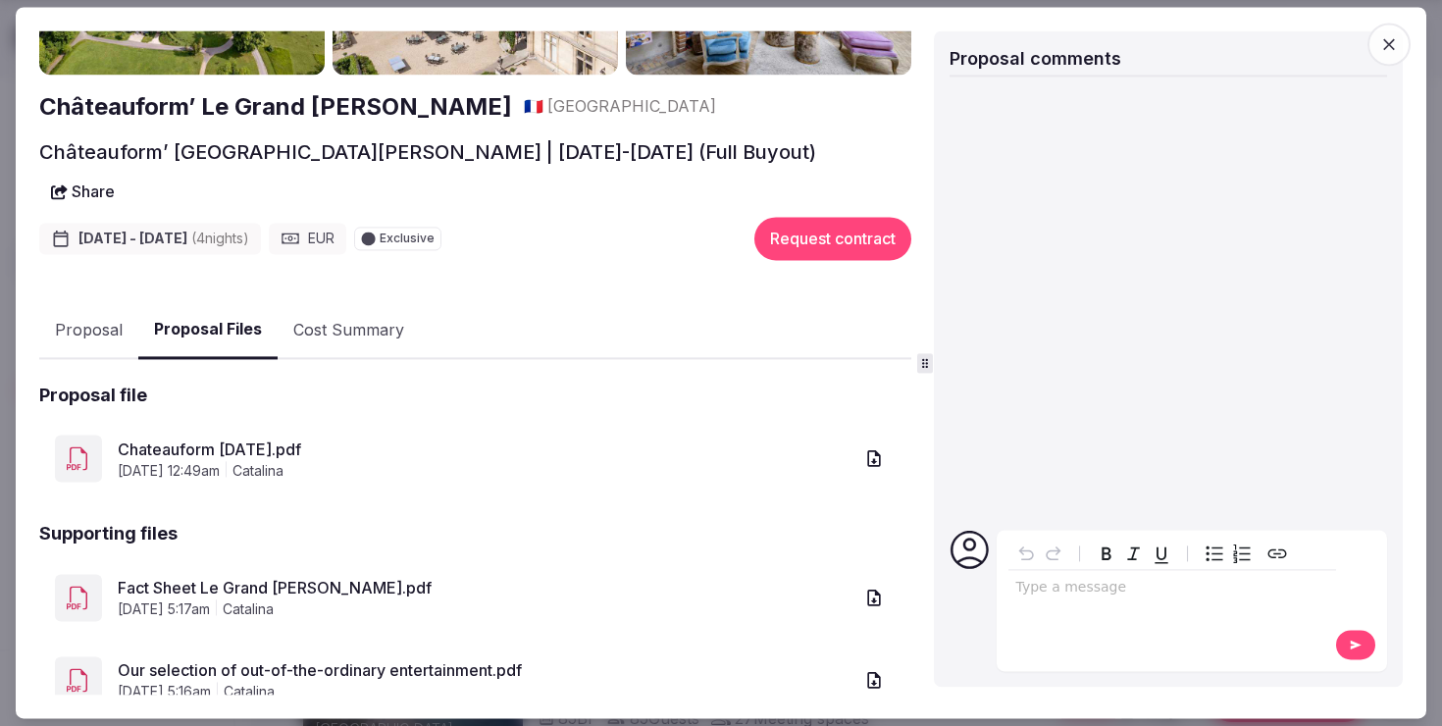
click at [873, 450] on icon "button" at bounding box center [873, 458] width 13 height 17
click at [874, 588] on icon "button" at bounding box center [874, 598] width 20 height 20
click at [875, 670] on icon "button" at bounding box center [874, 680] width 20 height 20
